Goal: Task Accomplishment & Management: Manage account settings

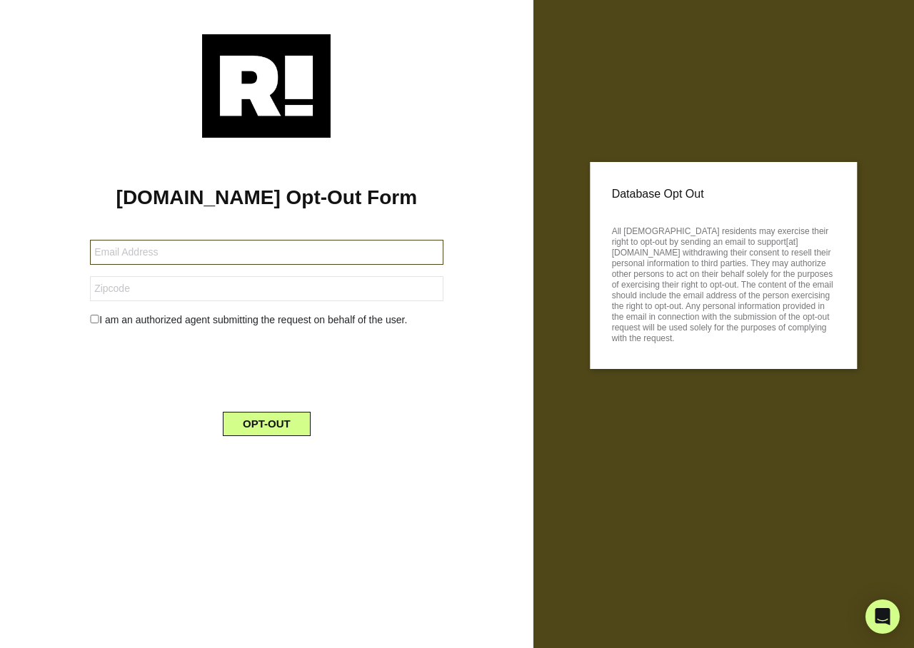
type input "rheda5370@gmail.com"
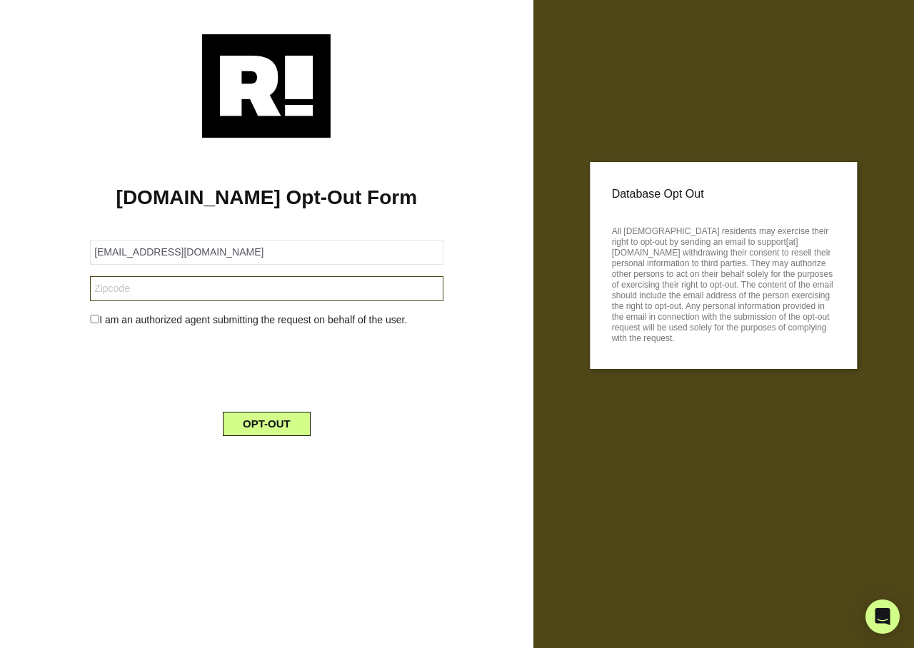
type input "76621"
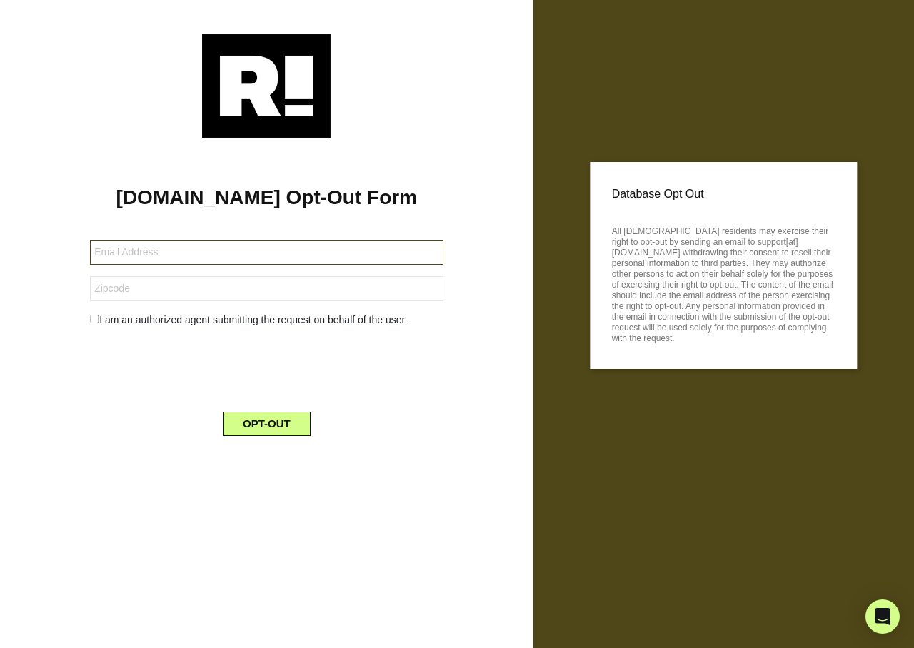
type input "[EMAIL_ADDRESS][DOMAIN_NAME]"
